Goal: Task Accomplishment & Management: Complete application form

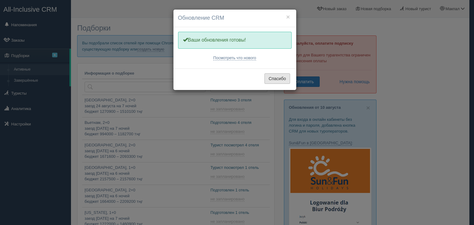
click at [282, 79] on button "Спасибо" at bounding box center [277, 78] width 25 height 10
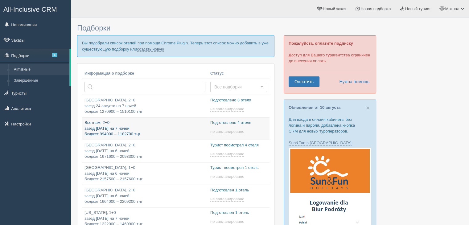
type input "2025-08-15 18:30"
type input "2025-08-15 13:05"
click at [150, 48] on link "создать новую" at bounding box center [150, 49] width 27 height 5
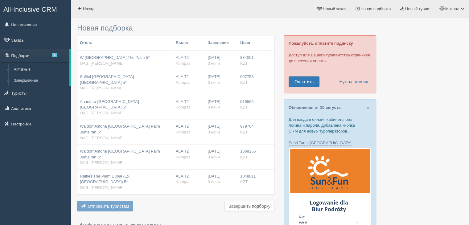
click at [109, 56] on span "W [GEOGRAPHIC_DATA] The Palm 5*" at bounding box center [115, 57] width 70 height 5
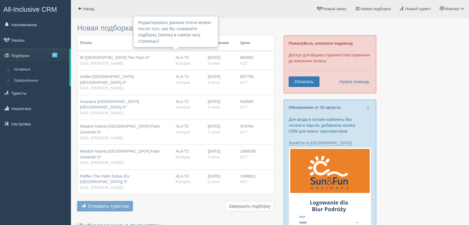
click at [184, 54] on td "ALA T2 Kompas" at bounding box center [189, 60] width 32 height 19
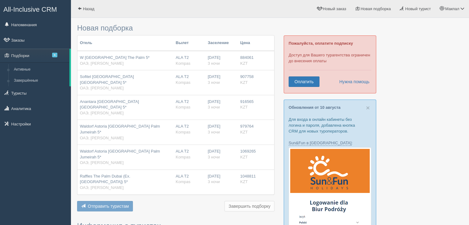
click at [222, 56] on div "22.08.2025 3 ночи" at bounding box center [221, 60] width 27 height 11
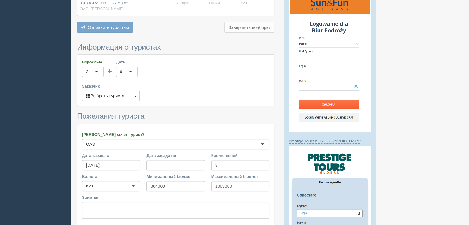
scroll to position [185, 0]
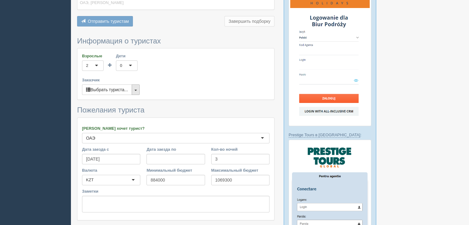
click at [139, 85] on button "button" at bounding box center [136, 90] width 8 height 10
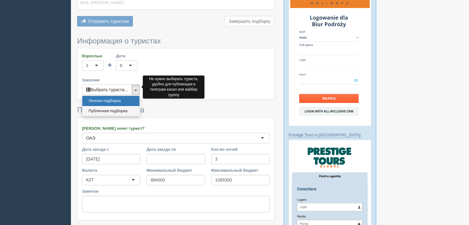
click at [125, 106] on link "Публичная подборка" at bounding box center [110, 111] width 57 height 10
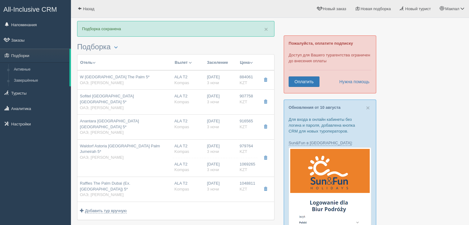
click at [215, 83] on span "3 ночи" at bounding box center [213, 83] width 12 height 5
type input "W [GEOGRAPHIC_DATA] The Palm 5*"
type input "ОАЭ"
type input "[DEMOGRAPHIC_DATA]"
type input "884061.00"
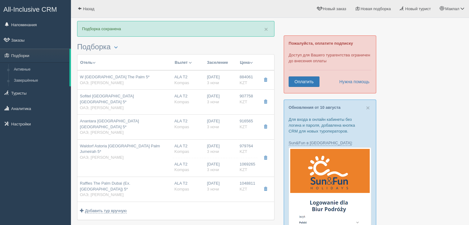
type input "ALA T2"
type input "Дубай DXB"
type input "03:45"
type input "07:25"
type input "Flydubai"
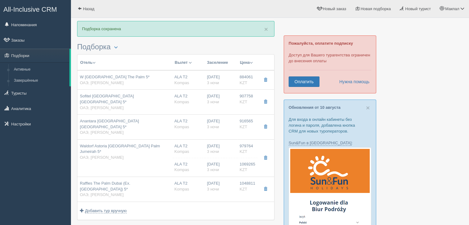
type input "21:30"
type input "02:40"
type input "3"
type input "wonderful"
type input "HB - Завтрак, [GEOGRAPHIC_DATA]"
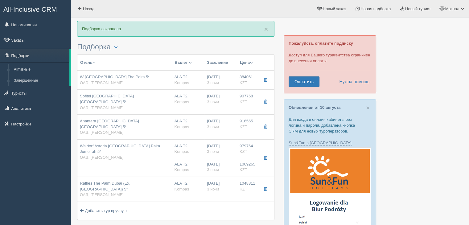
type input "Kompas"
type input "[URL][DOMAIN_NAME]"
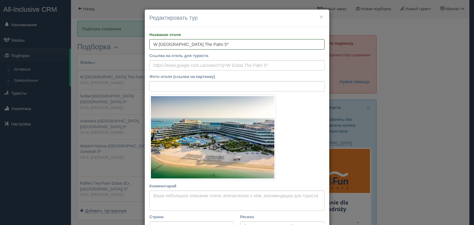
drag, startPoint x: 195, startPoint y: 45, endPoint x: 147, endPoint y: 45, distance: 47.8
click at [149, 45] on input "W [GEOGRAPHIC_DATA] The Palm 5*" at bounding box center [236, 44] width 175 height 10
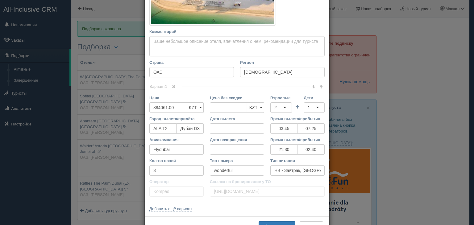
scroll to position [177, 0]
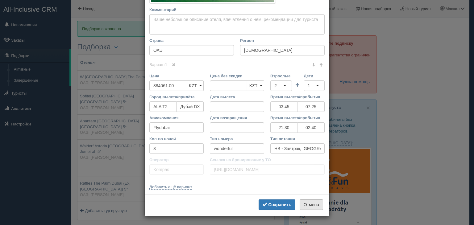
click at [307, 203] on button "Отмена" at bounding box center [311, 205] width 23 height 10
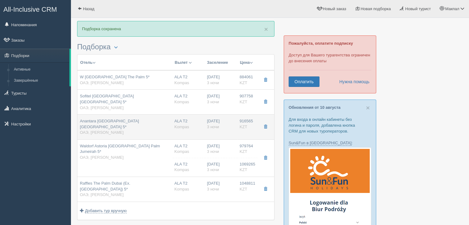
click at [119, 119] on div "Anantara [GEOGRAPHIC_DATA] [GEOGRAPHIC_DATA] 5* ОАЭ, Палм Джумейра" at bounding box center [125, 127] width 90 height 17
type input "Anantara [GEOGRAPHIC_DATA] [GEOGRAPHIC_DATA] 5*"
type input "916565.00"
type input "03:45"
type input "07:25"
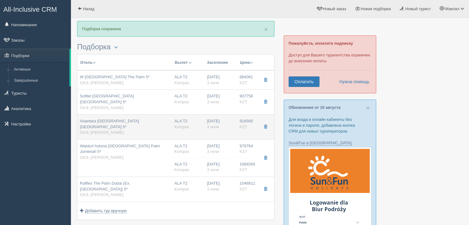
type input "21:30"
type input "02:40"
type input "standard"
type input "[URL][DOMAIN_NAME]"
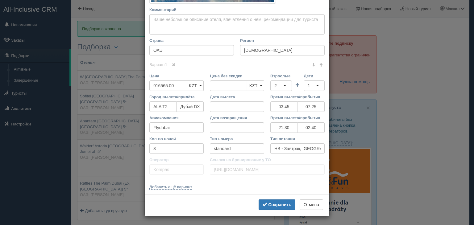
scroll to position [0, 0]
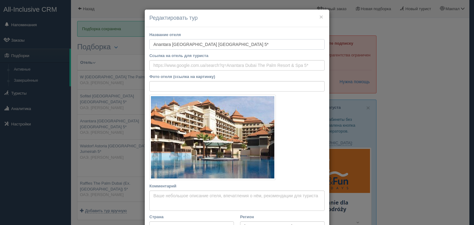
drag, startPoint x: 238, startPoint y: 43, endPoint x: 142, endPoint y: 40, distance: 95.7
click at [140, 40] on div "× Редактировать тур Название отеля [GEOGRAPHIC_DATA] The [GEOGRAPHIC_DATA] 5* С…" at bounding box center [237, 112] width 474 height 225
click at [243, 44] on input "Anantara [GEOGRAPHIC_DATA] [GEOGRAPHIC_DATA] 5*" at bounding box center [236, 44] width 175 height 10
drag, startPoint x: 240, startPoint y: 43, endPoint x: 150, endPoint y: 45, distance: 89.2
click at [145, 43] on div "Название отеля Anantara Dubai [GEOGRAPHIC_DATA] 5* Ссылка на отель для туриста …" at bounding box center [237, 199] width 185 height 344
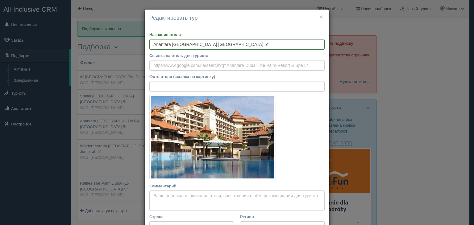
click at [322, 15] on h4 "Редактировать тур" at bounding box center [236, 18] width 175 height 8
click at [319, 17] on button "×" at bounding box center [321, 17] width 4 height 6
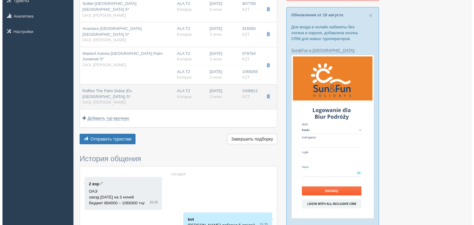
scroll to position [62, 0]
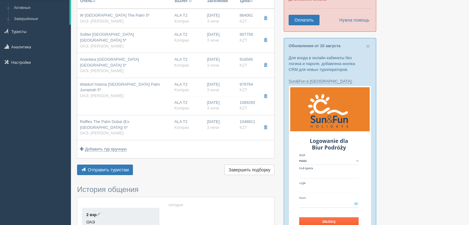
click at [113, 84] on td "Waldorf Astoria [GEOGRAPHIC_DATA] Palm Jumeirah 5* ОАЭ, Палм Джумейра" at bounding box center [124, 96] width 95 height 37
type input "Waldorf Astoria [GEOGRAPHIC_DATA] Palm Jumeirah 5*"
type input "979764.00"
type input "03:45"
type input "07:25"
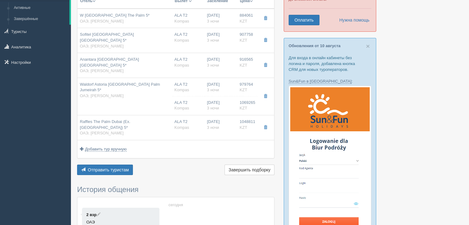
type input "21:30"
type input "02:40"
type input "pearl club sea view"
type input "BB - Только завтрак"
type input "[URL][DOMAIN_NAME]"
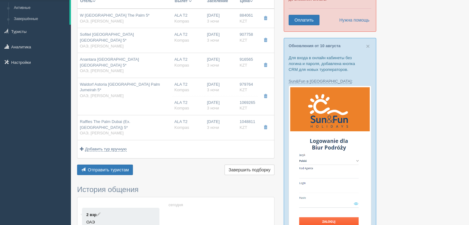
type input "1069265.00"
type input "ALA T2"
type input "Дубай DXB"
type input "03:45"
type input "07:25"
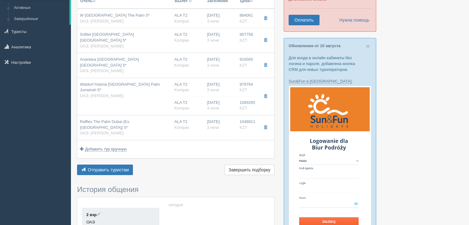
type input "Flydubai"
type input "21:30"
type input "02:40"
type input "3"
type input "pearl club sea view"
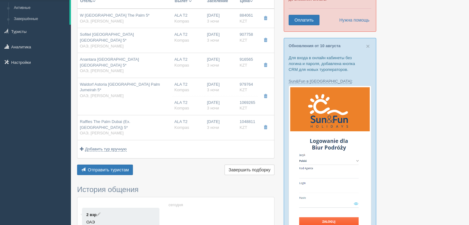
type input "HB - Завтрак, [GEOGRAPHIC_DATA]"
type input "Kompas"
type input "[URL][DOMAIN_NAME]"
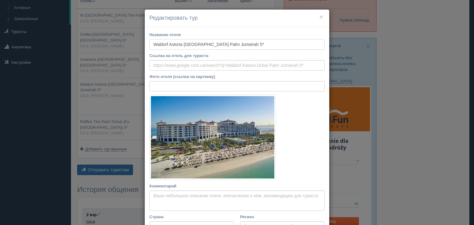
drag, startPoint x: 234, startPoint y: 45, endPoint x: 206, endPoint y: 45, distance: 27.5
click at [206, 45] on input "Waldorf Astoria [GEOGRAPHIC_DATA] Palm Jumeirah 5*" at bounding box center [236, 44] width 175 height 10
click at [235, 46] on input "Waldorf Astoria [GEOGRAPHIC_DATA] Palm Jumeirah 5*" at bounding box center [236, 44] width 175 height 10
drag, startPoint x: 235, startPoint y: 46, endPoint x: 150, endPoint y: 46, distance: 85.2
click at [150, 46] on input "Waldorf Astoria [GEOGRAPHIC_DATA] Palm Jumeirah 5*" at bounding box center [236, 44] width 175 height 10
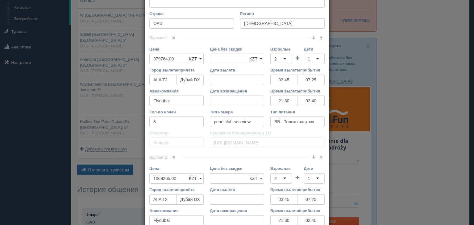
scroll to position [265, 0]
